Goal: Book appointment/travel/reservation

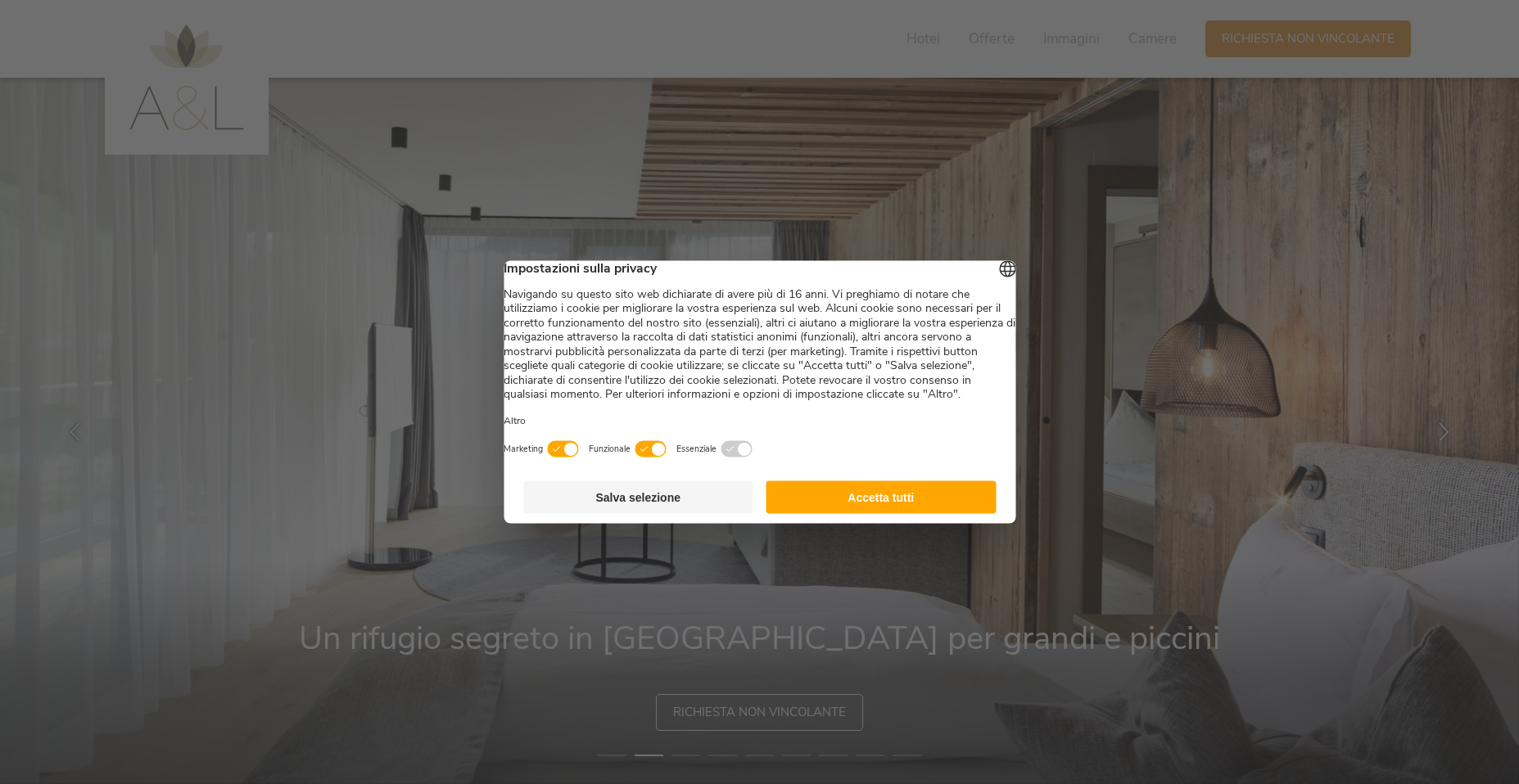
click at [876, 507] on button "Accetta tutti" at bounding box center [882, 497] width 230 height 33
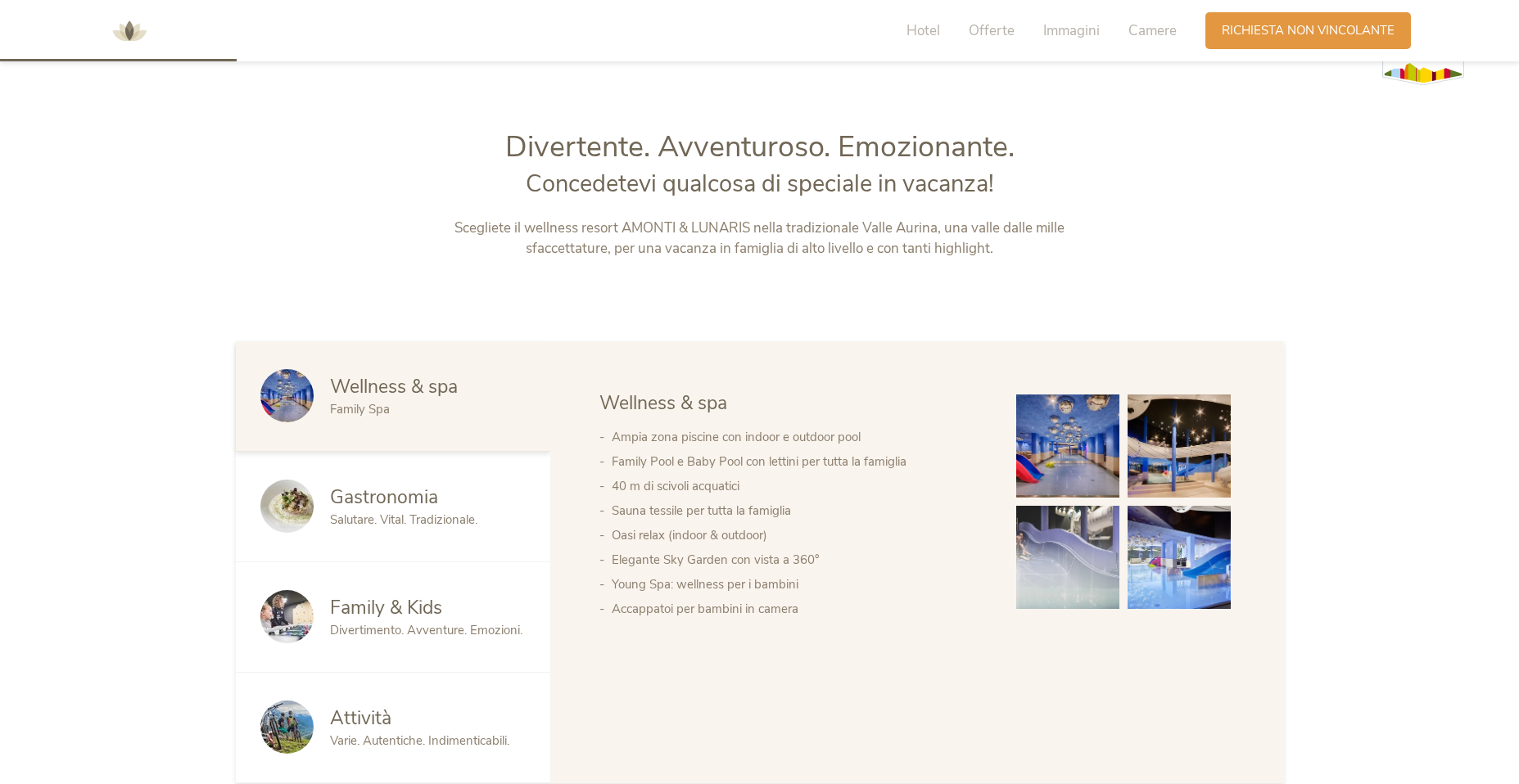
scroll to position [818, 0]
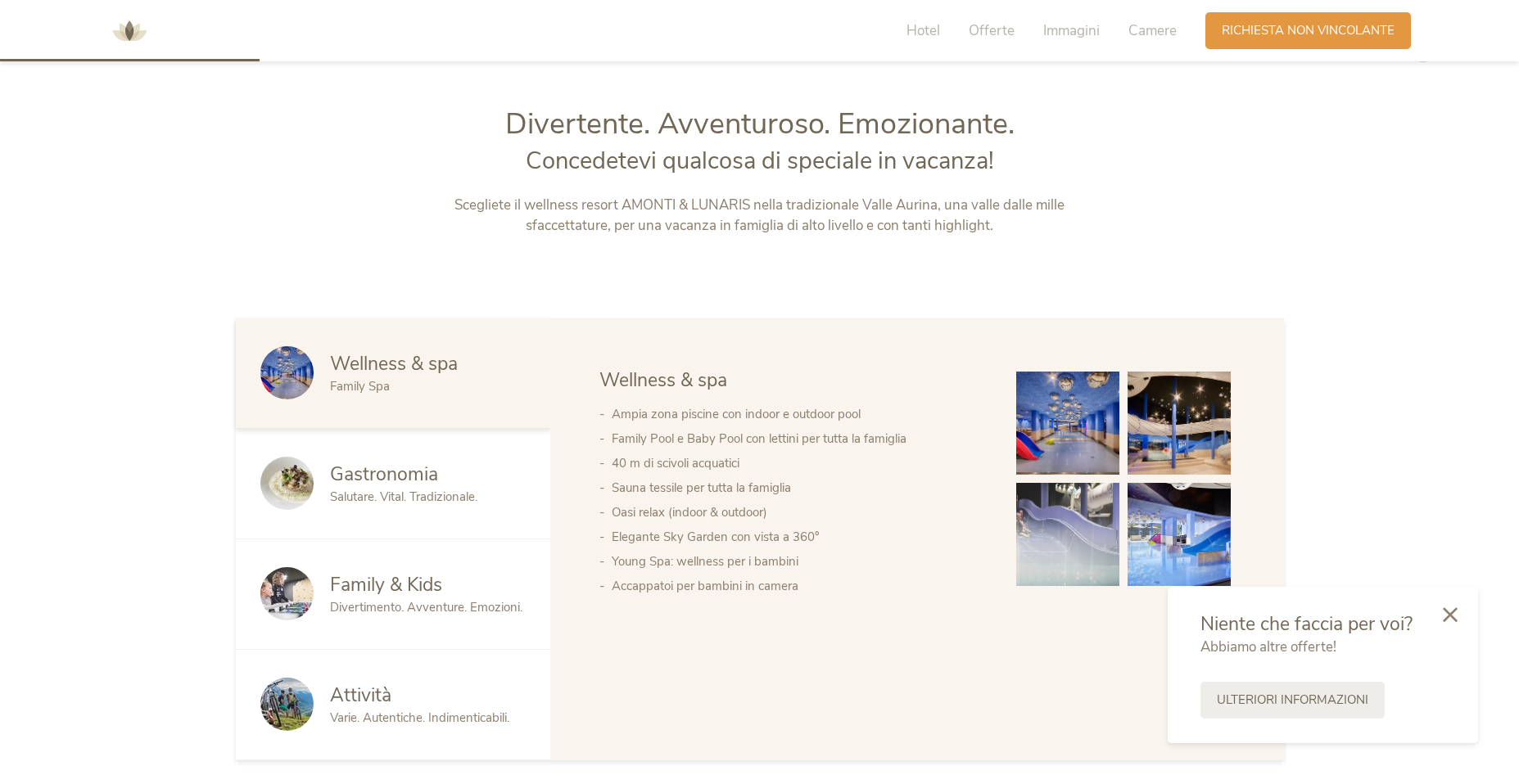
click at [375, 365] on span "Wellness & spa" at bounding box center [394, 364] width 127 height 25
click at [1157, 437] on img at bounding box center [1179, 423] width 103 height 103
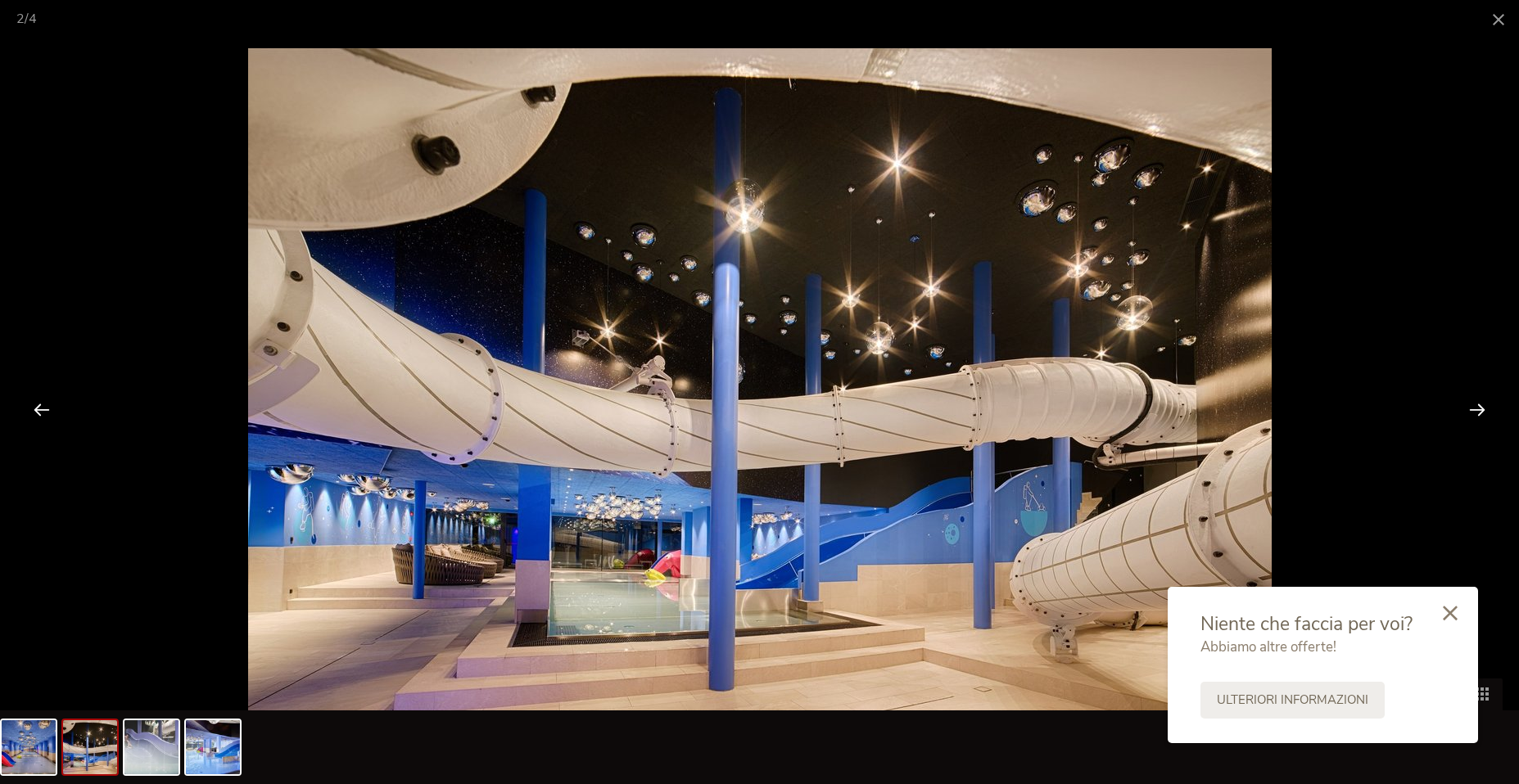
click at [1449, 612] on icon at bounding box center [1451, 614] width 15 height 15
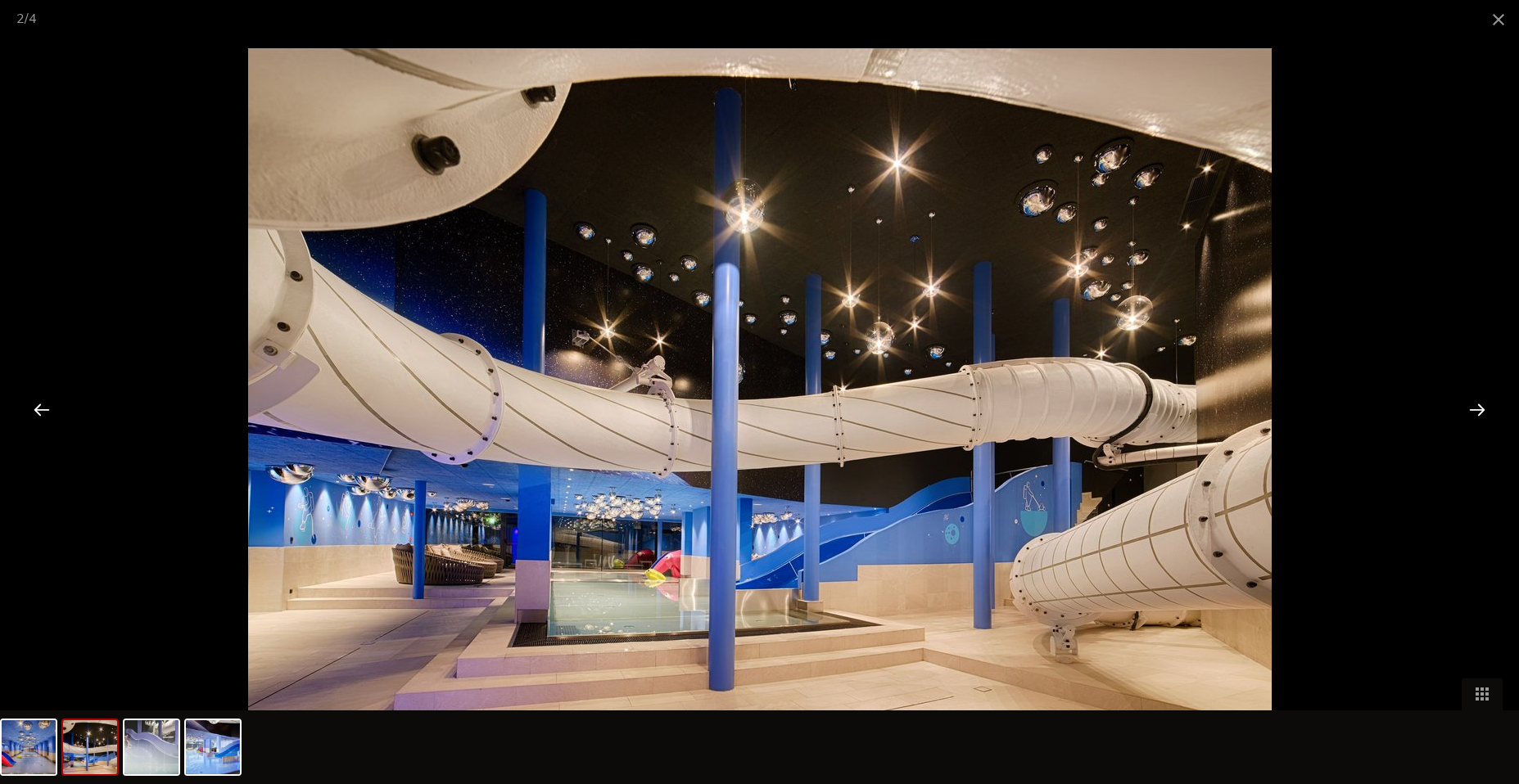
click at [1475, 410] on div at bounding box center [1477, 409] width 51 height 51
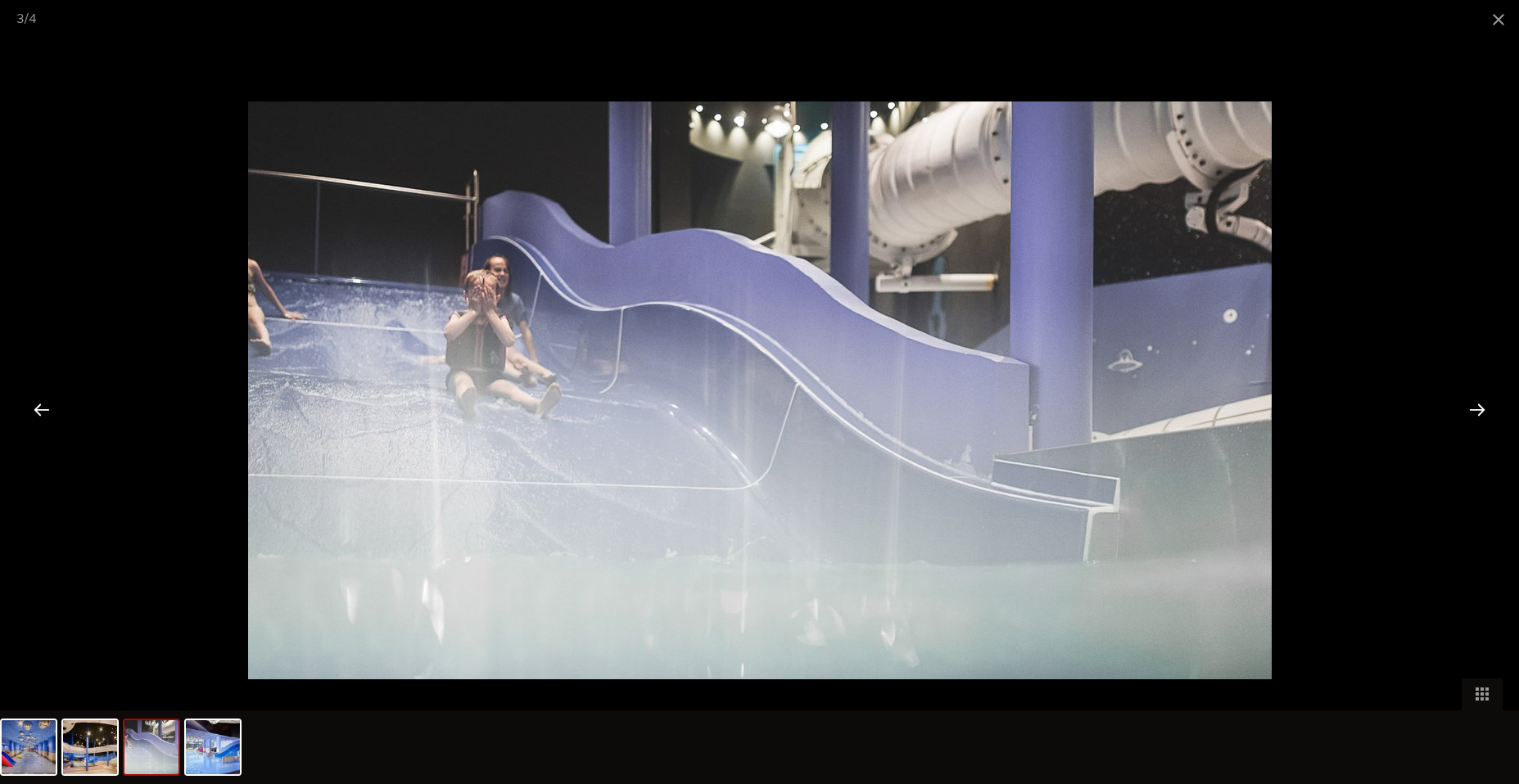
click at [1475, 410] on div at bounding box center [1477, 409] width 51 height 51
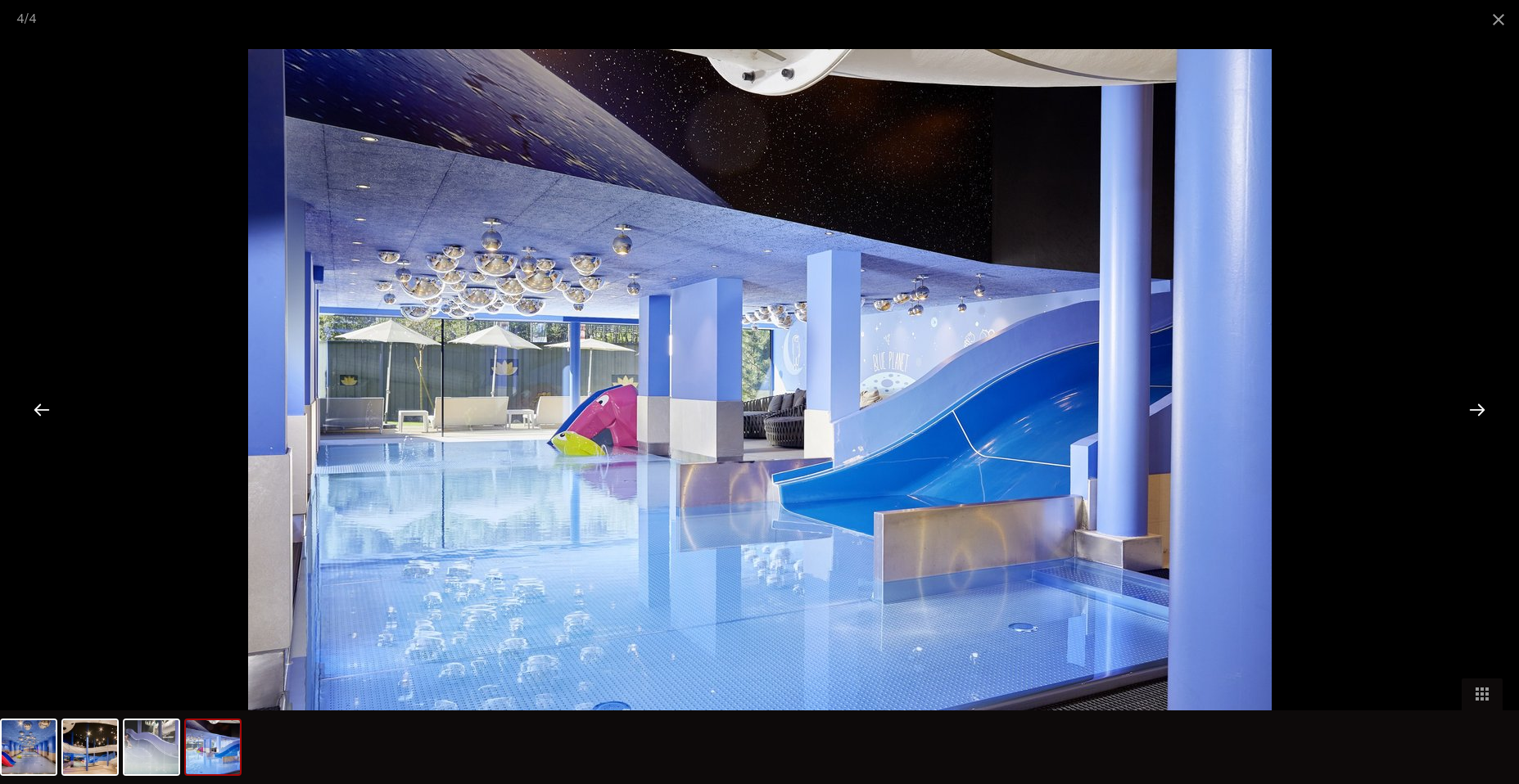
click at [1475, 410] on div at bounding box center [1477, 409] width 51 height 51
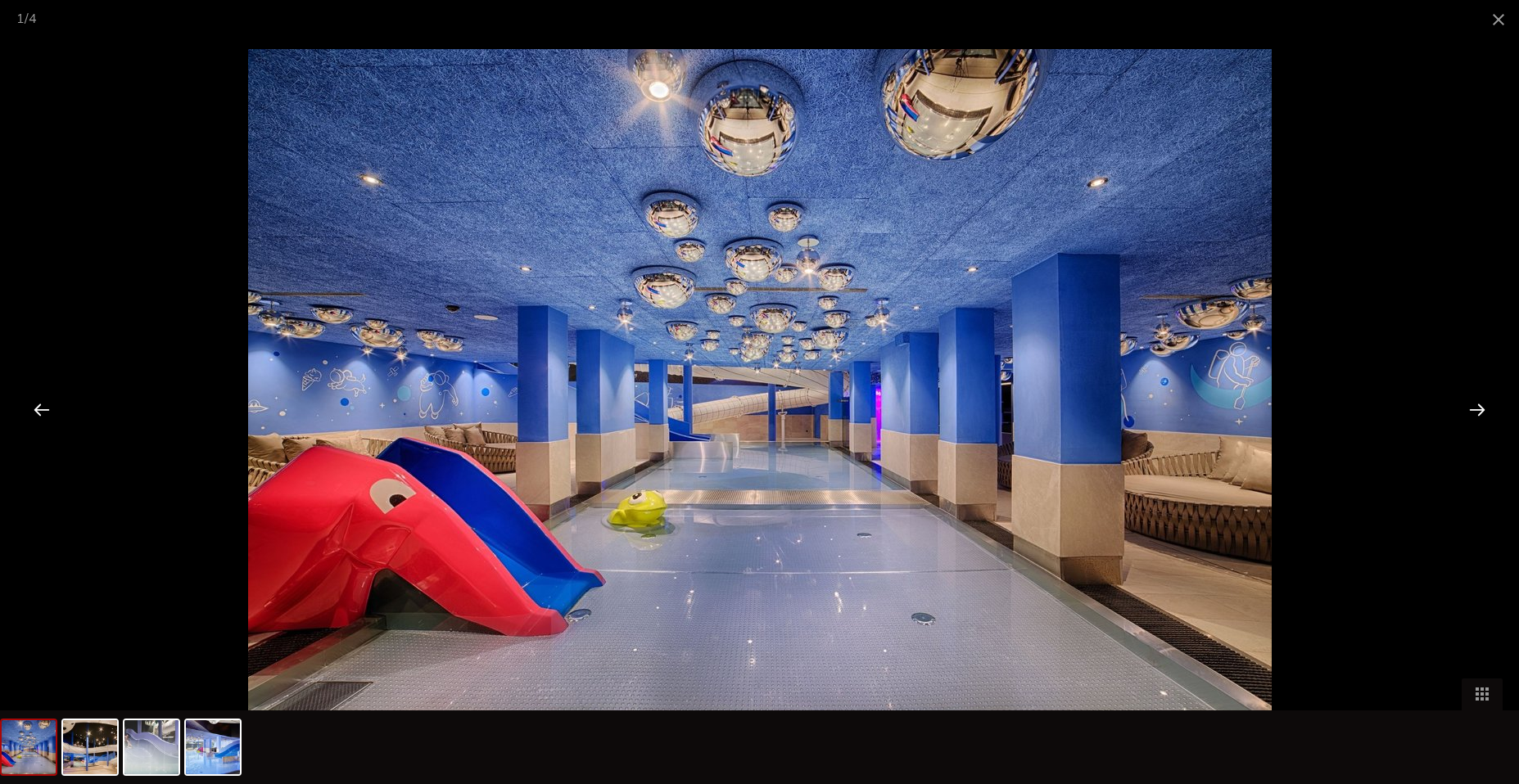
click at [1475, 410] on div at bounding box center [1477, 409] width 51 height 51
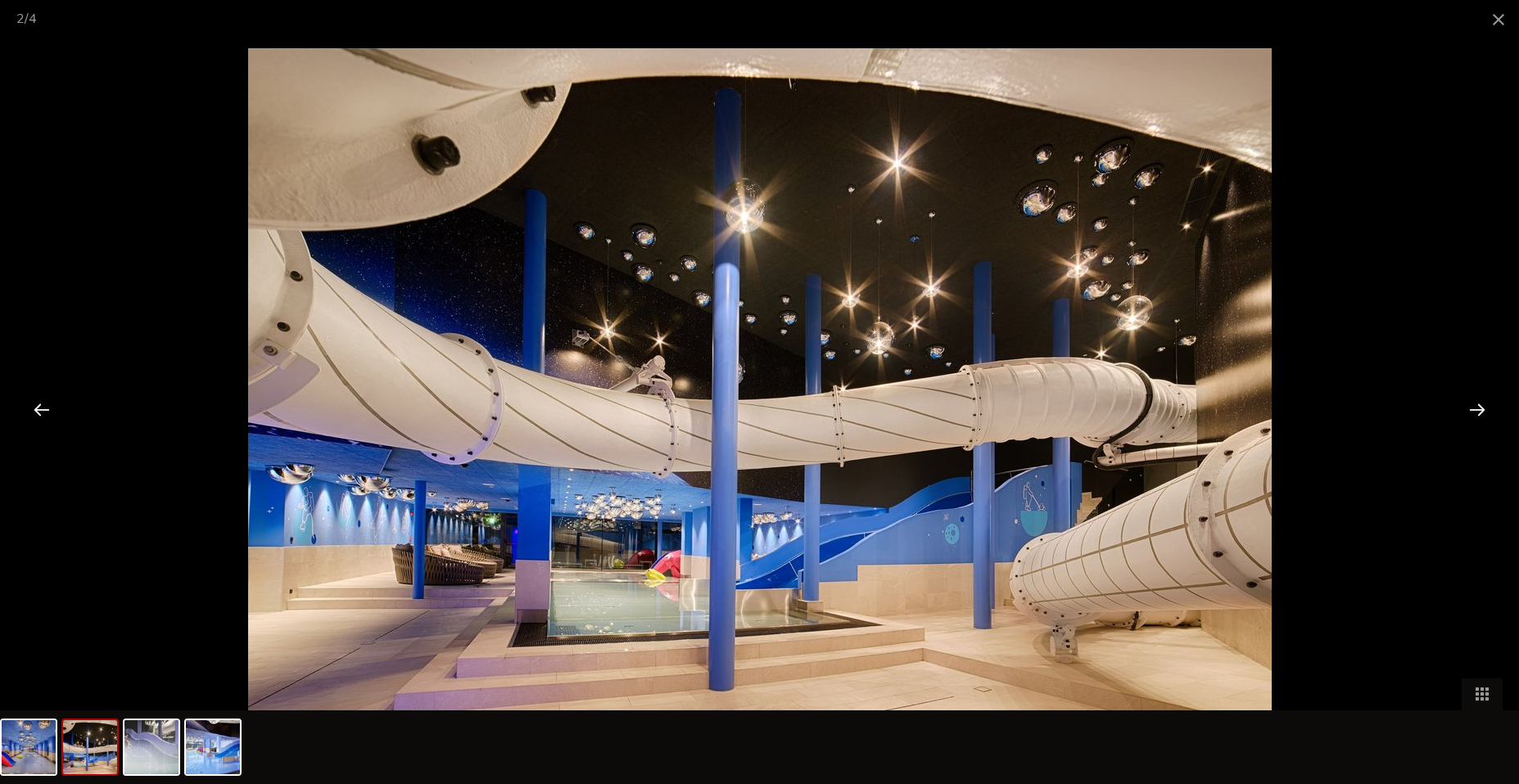
click at [1475, 410] on div at bounding box center [1477, 409] width 51 height 51
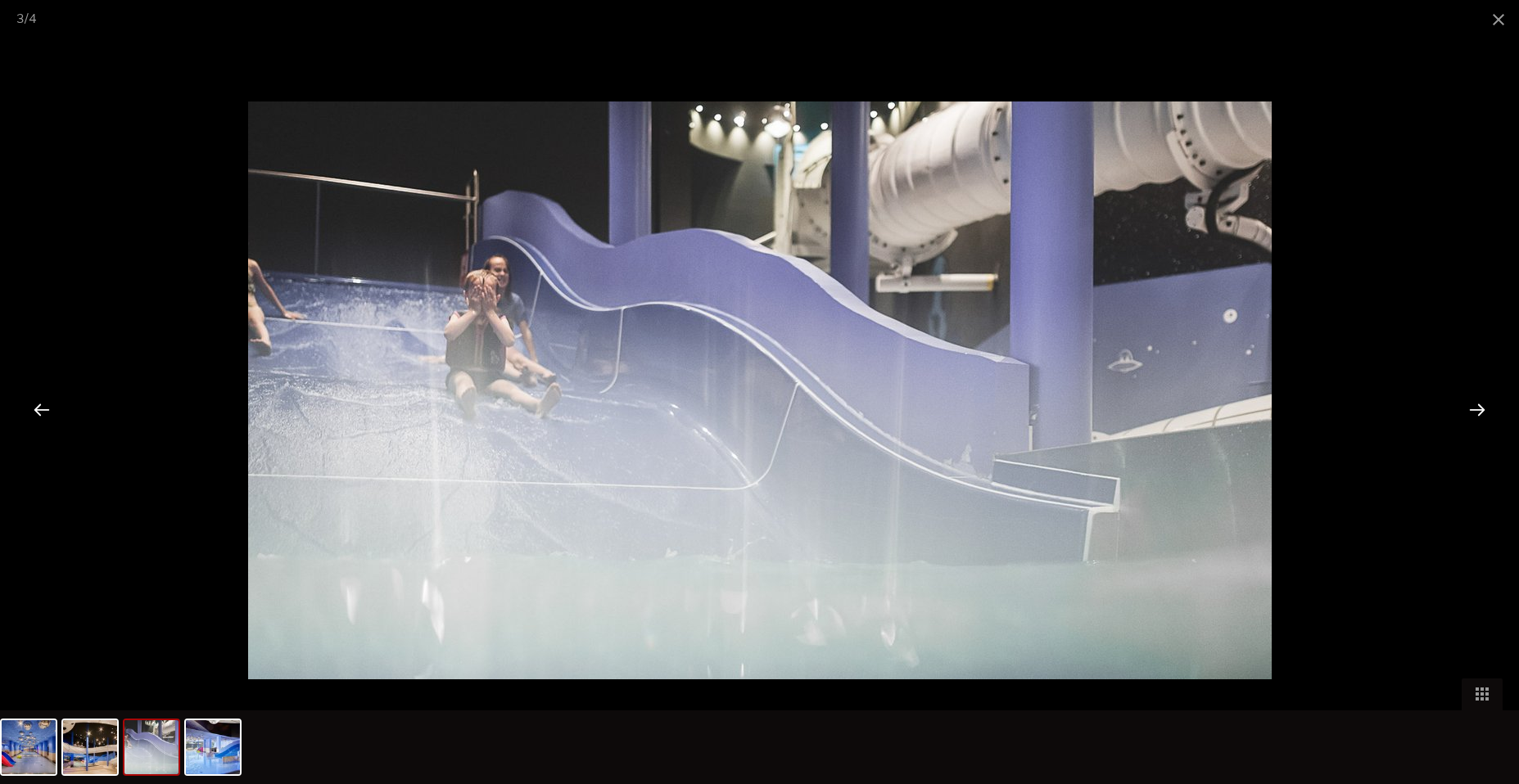
click at [1475, 410] on div at bounding box center [1477, 409] width 51 height 51
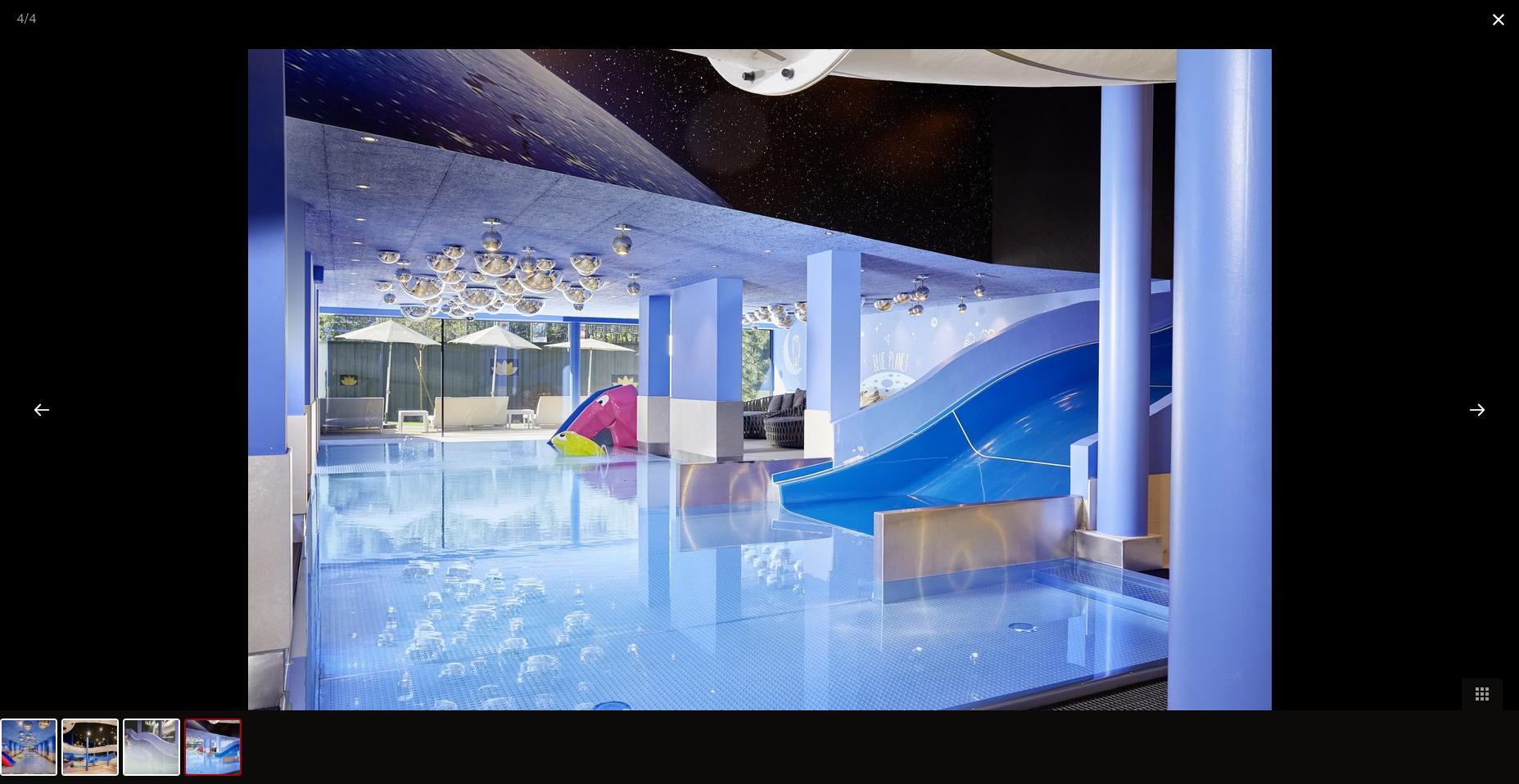
click at [1496, 11] on span at bounding box center [1499, 19] width 41 height 39
